Goal: Task Accomplishment & Management: Manage account settings

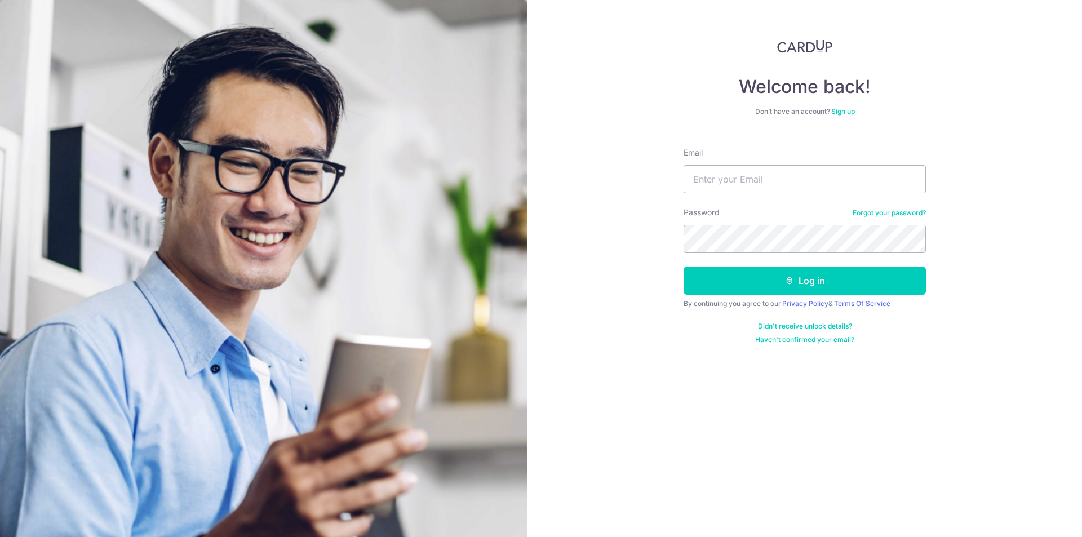
click at [770, 175] on input "Email" at bounding box center [805, 179] width 242 height 28
type input "michaeltyliu@gmail.com"
click at [684, 267] on button "Log in" at bounding box center [805, 281] width 242 height 28
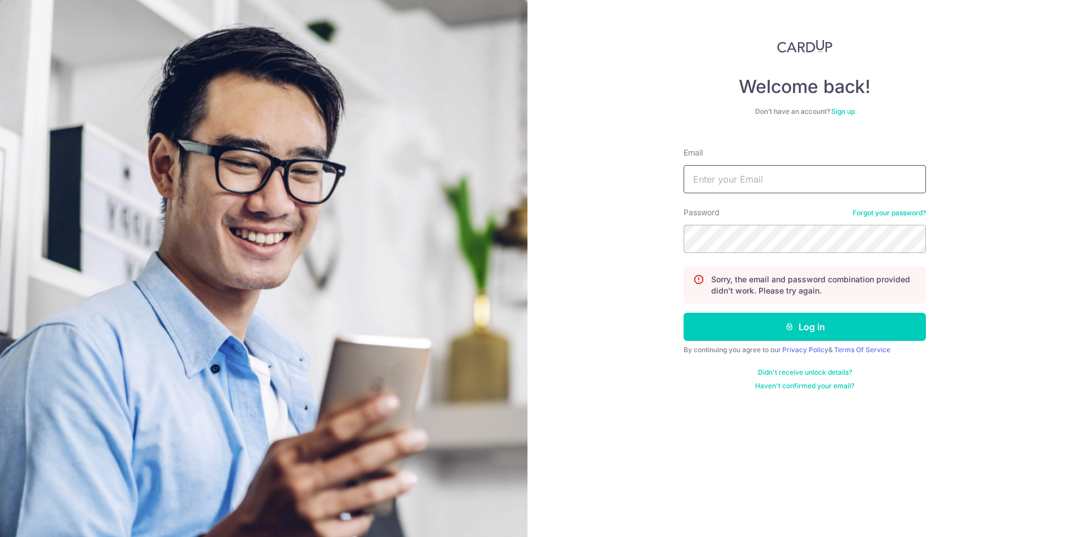
drag, startPoint x: 0, startPoint y: 0, endPoint x: 770, endPoint y: 175, distance: 789.9
click at [770, 175] on input "Email" at bounding box center [805, 179] width 242 height 28
type input "[EMAIL_ADDRESS][DOMAIN_NAME]"
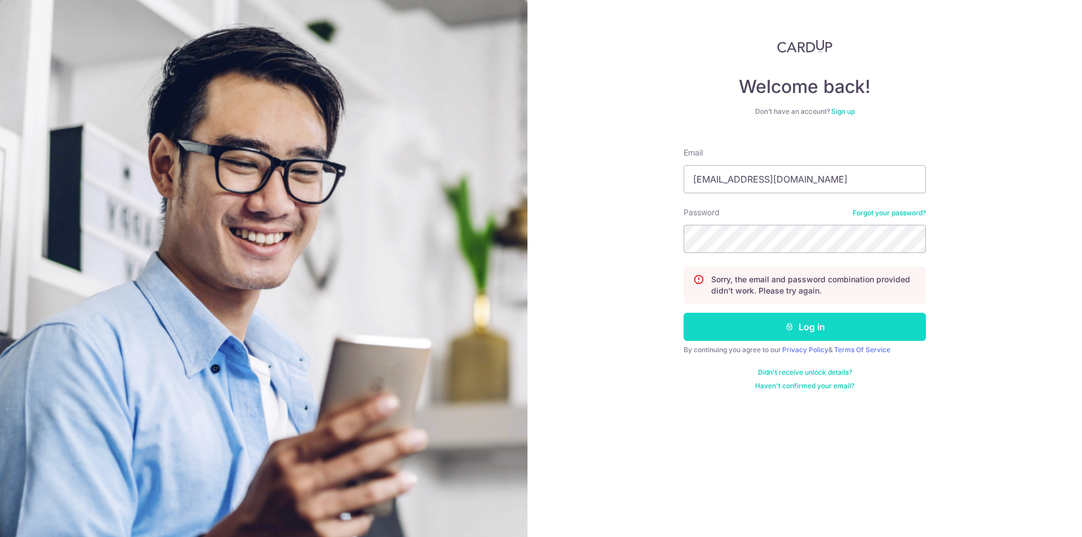
click at [805, 321] on button "Log in" at bounding box center [805, 327] width 242 height 28
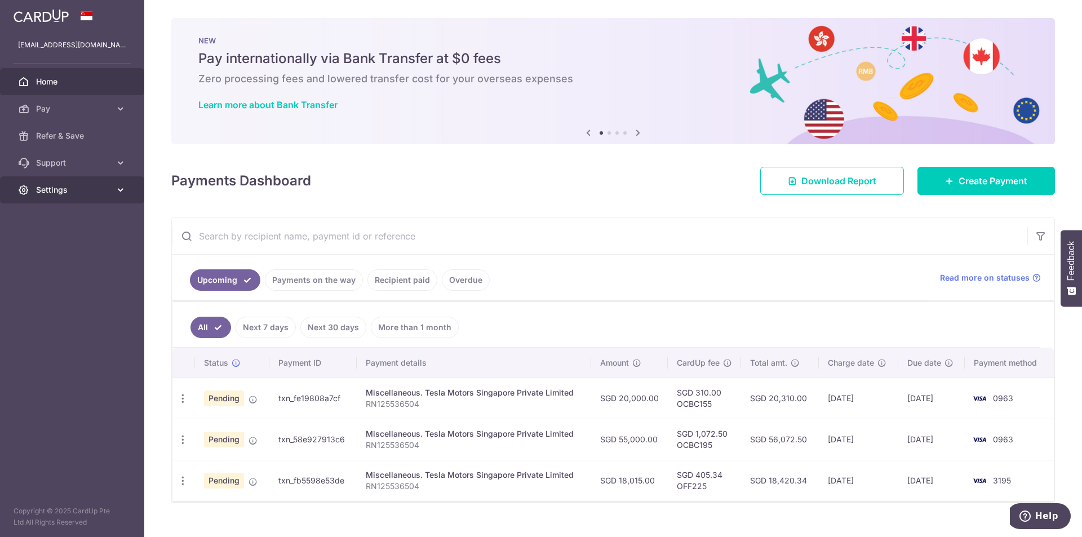
click at [74, 196] on link "Settings" at bounding box center [72, 189] width 144 height 27
click at [65, 220] on span "Account" at bounding box center [73, 216] width 74 height 11
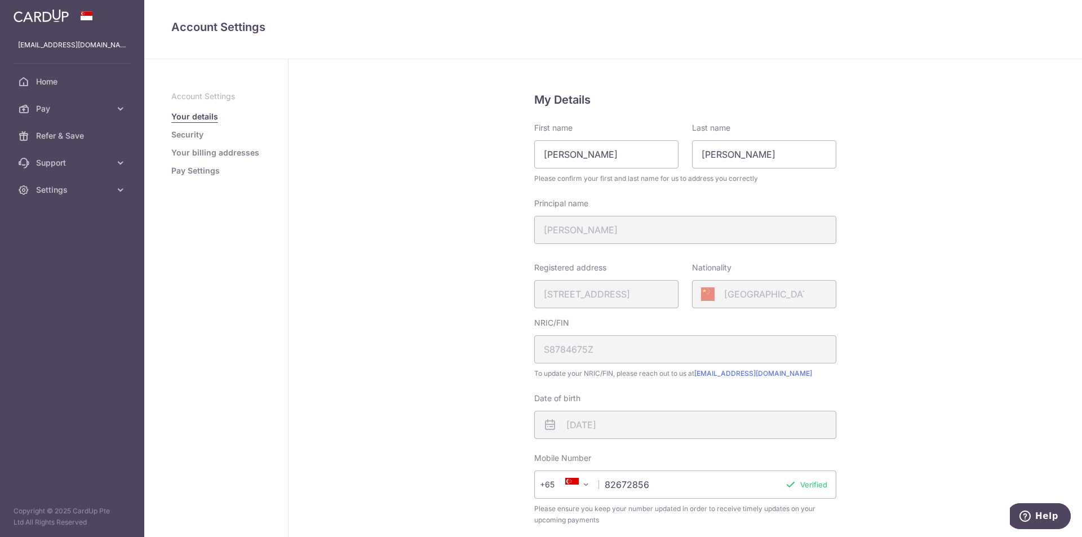
click at [198, 131] on link "Security" at bounding box center [187, 134] width 32 height 11
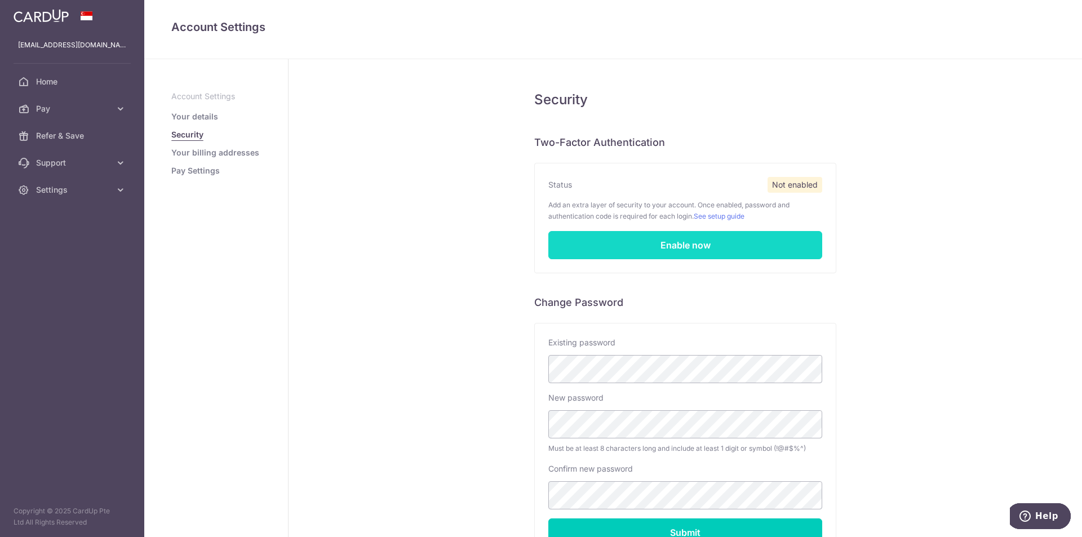
click at [654, 251] on link "Enable now" at bounding box center [685, 245] width 274 height 28
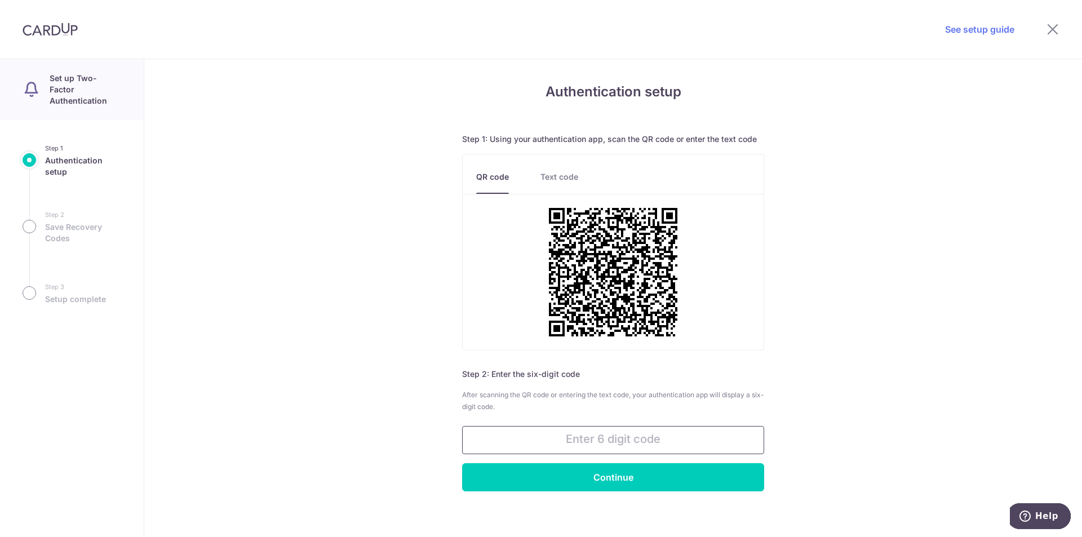
click at [634, 440] on input "text" at bounding box center [613, 440] width 302 height 28
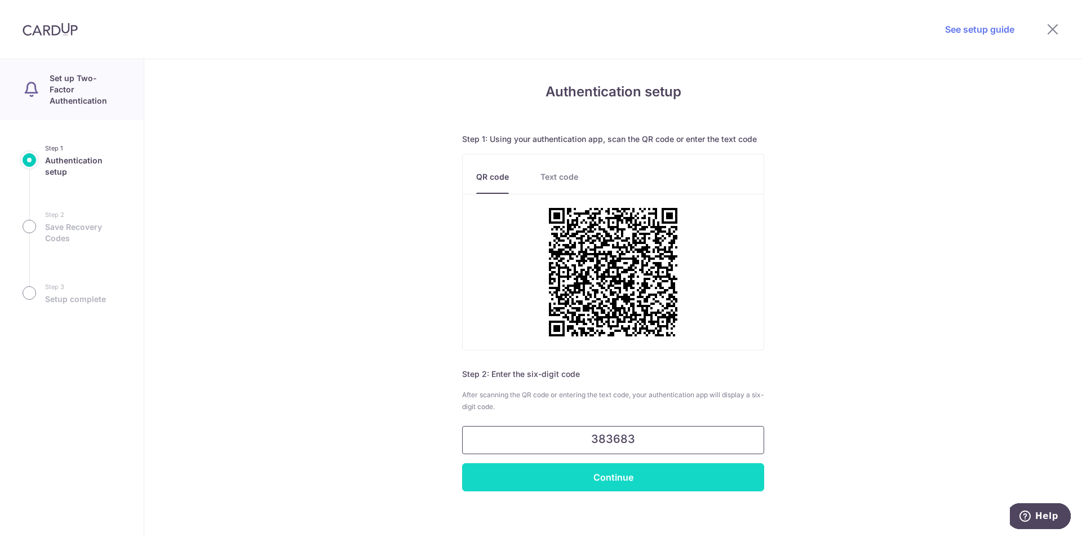
type input "383683"
click at [633, 483] on input "Continue" at bounding box center [613, 477] width 302 height 28
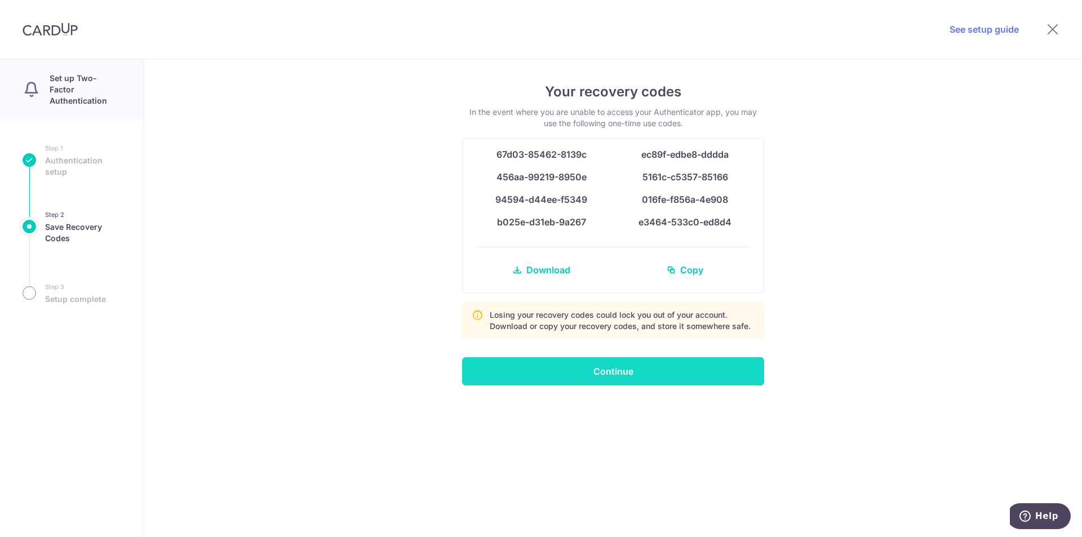
click at [639, 384] on input "Continue" at bounding box center [613, 371] width 302 height 28
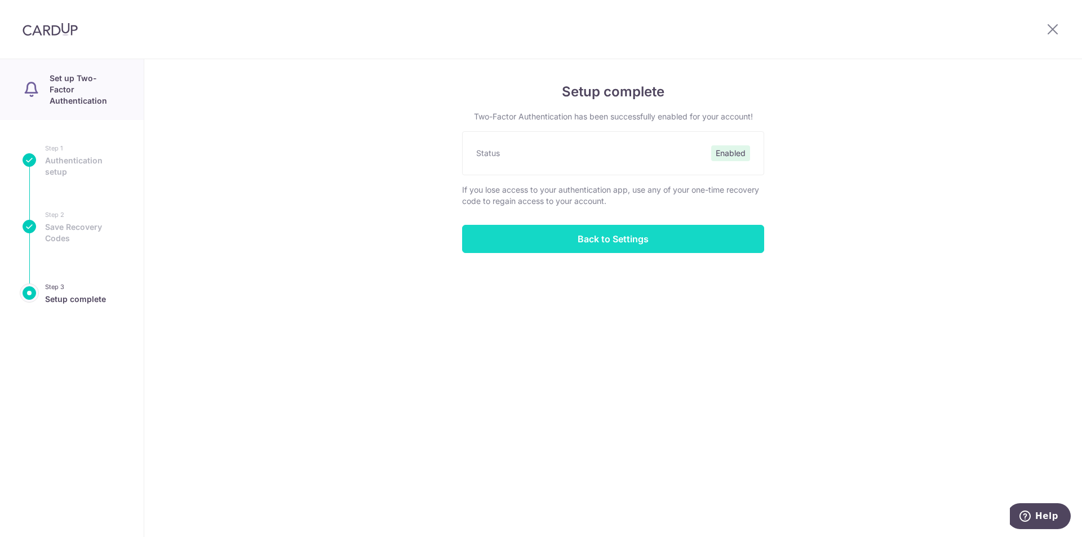
click at [640, 234] on input "Back to Settings" at bounding box center [613, 239] width 302 height 28
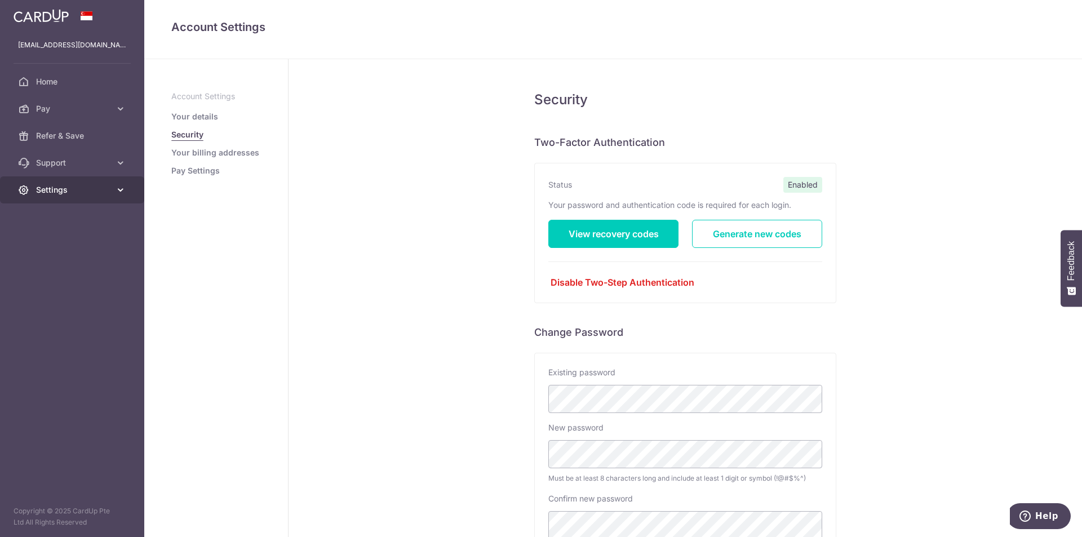
click at [74, 188] on span "Settings" at bounding box center [73, 189] width 74 height 11
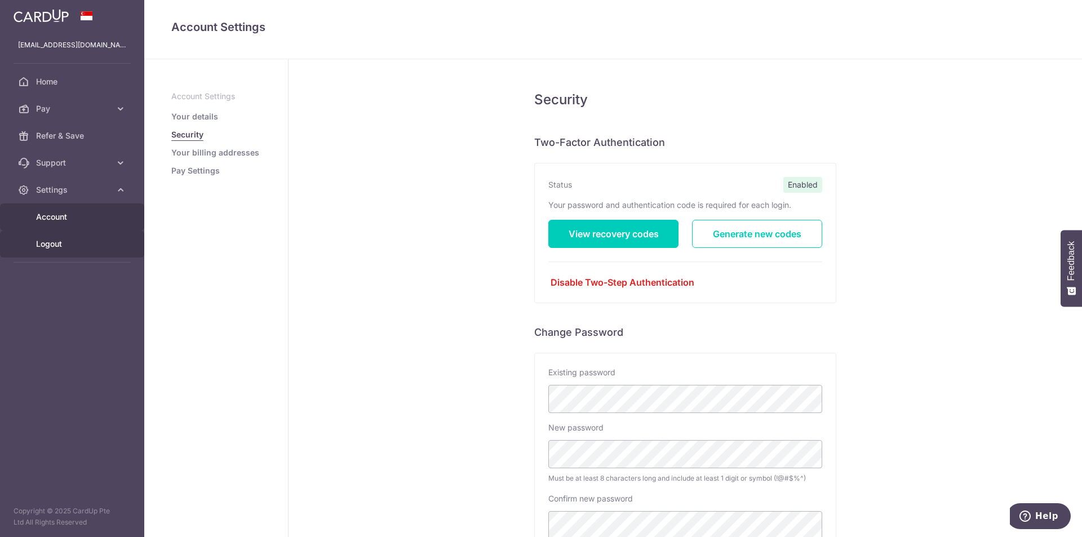
click at [48, 246] on span "Logout" at bounding box center [73, 243] width 74 height 11
